Goal: Information Seeking & Learning: Learn about a topic

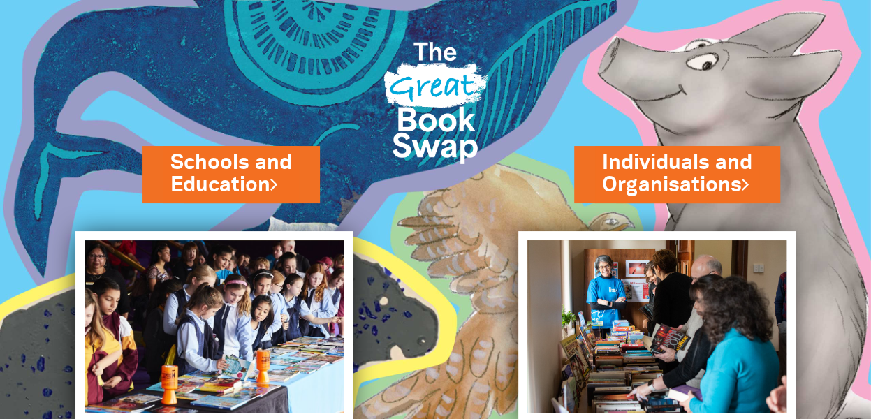
scroll to position [108, 0]
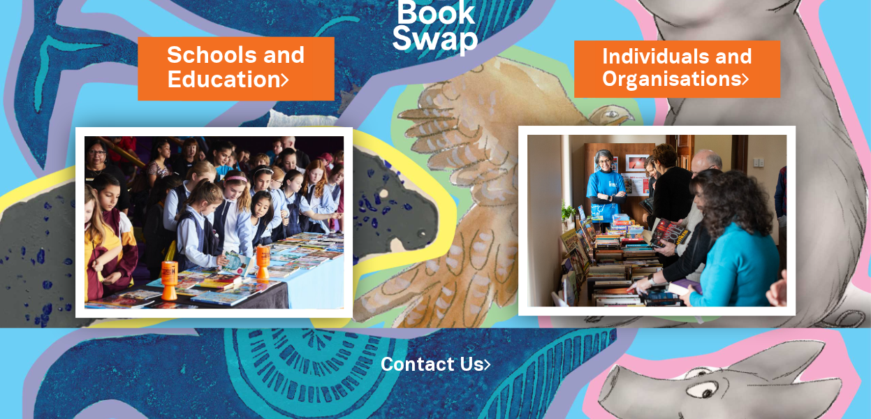
click at [257, 79] on link "Schools and Education" at bounding box center [236, 68] width 138 height 57
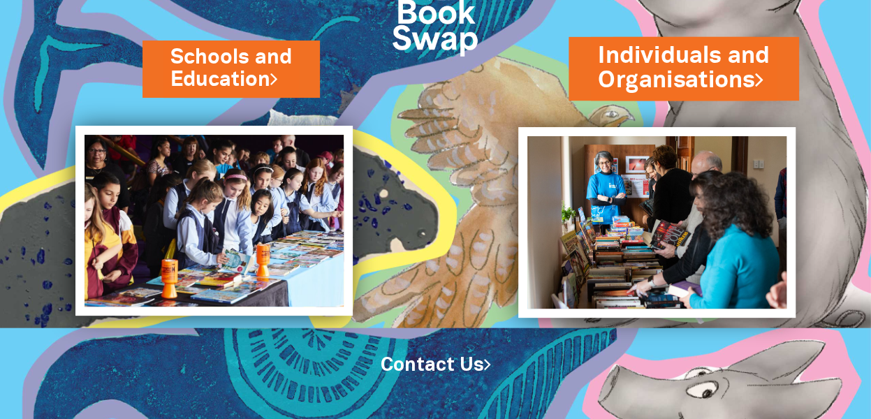
scroll to position [109, 0]
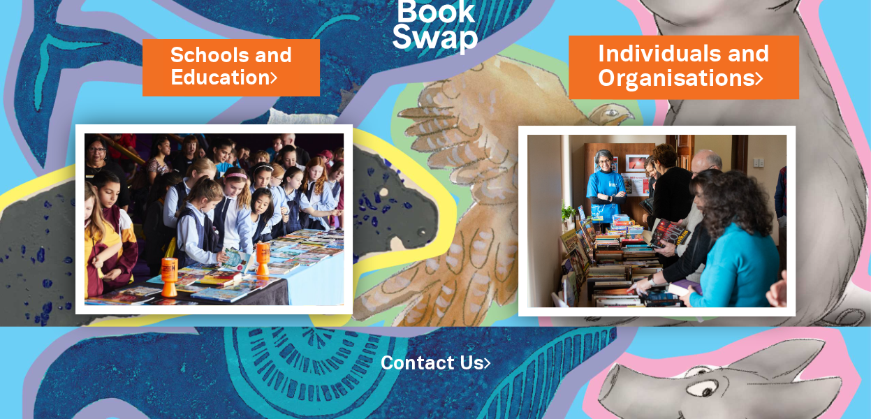
click at [601, 74] on link "Individuals and Organisations" at bounding box center [684, 66] width 172 height 57
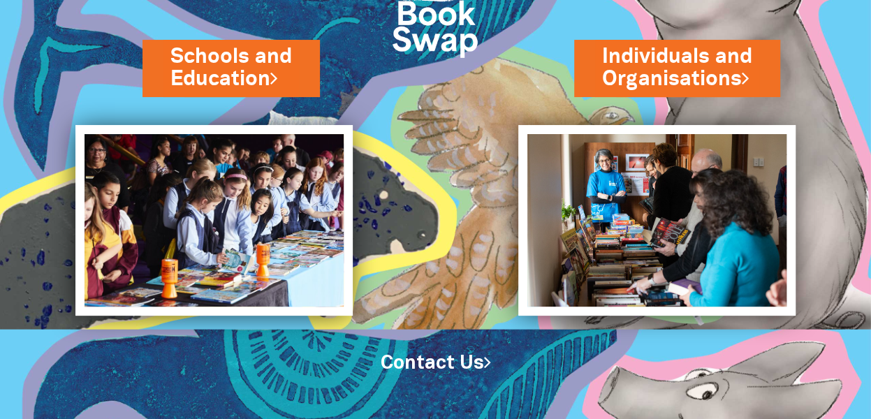
scroll to position [0, 0]
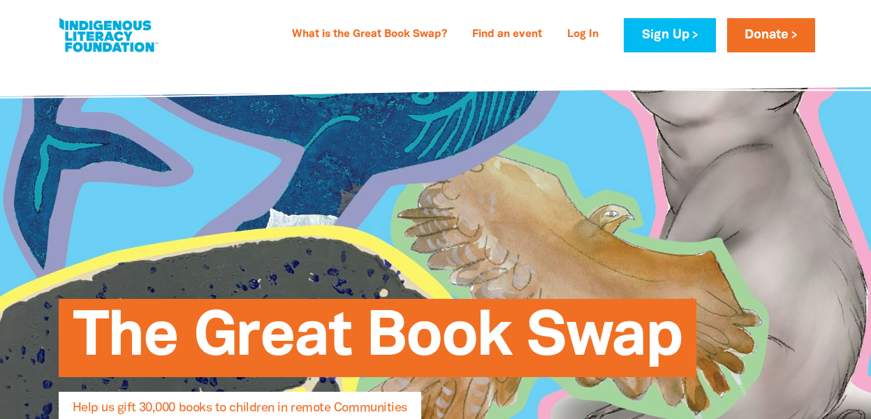
select select "AU"
